Goal: Task Accomplishment & Management: Manage account settings

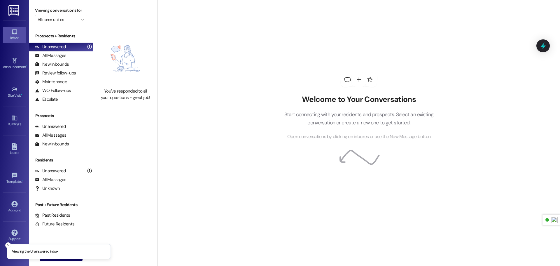
click at [16, 58] on icon at bounding box center [14, 61] width 4 height 6
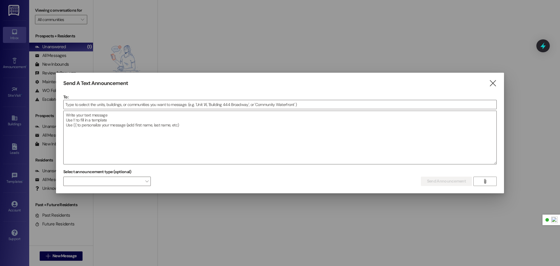
click at [20, 19] on div at bounding box center [280, 133] width 560 height 266
drag, startPoint x: 15, startPoint y: 13, endPoint x: 162, endPoint y: 61, distance: 154.7
click at [15, 13] on div at bounding box center [280, 133] width 560 height 266
drag, startPoint x: 494, startPoint y: 81, endPoint x: 267, endPoint y: 72, distance: 226.2
click at [493, 81] on icon "" at bounding box center [493, 83] width 8 height 6
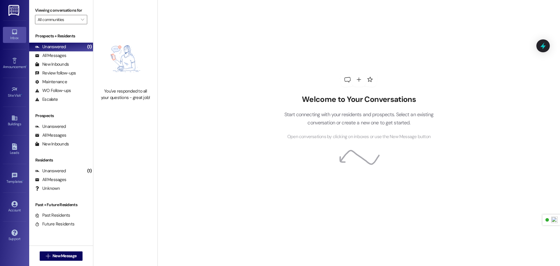
click at [16, 13] on img at bounding box center [14, 10] width 12 height 11
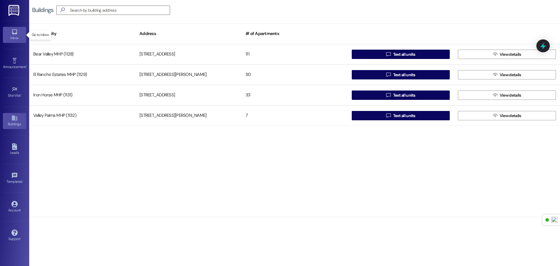
click at [14, 36] on div "Inbox" at bounding box center [14, 38] width 29 height 6
